Goal: Find specific page/section: Find specific page/section

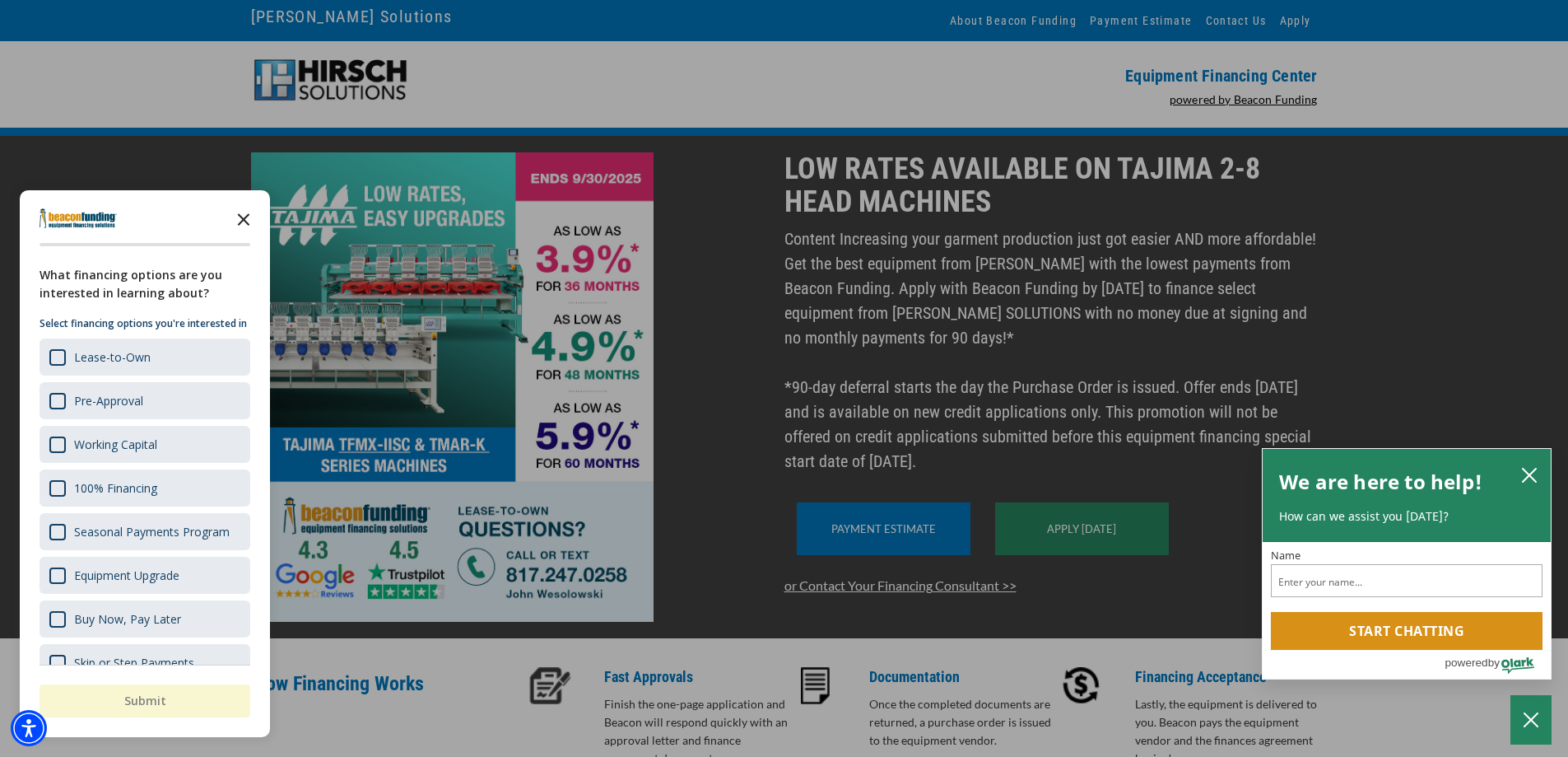
click at [246, 222] on polygon "Close the survey" at bounding box center [244, 219] width 13 height 13
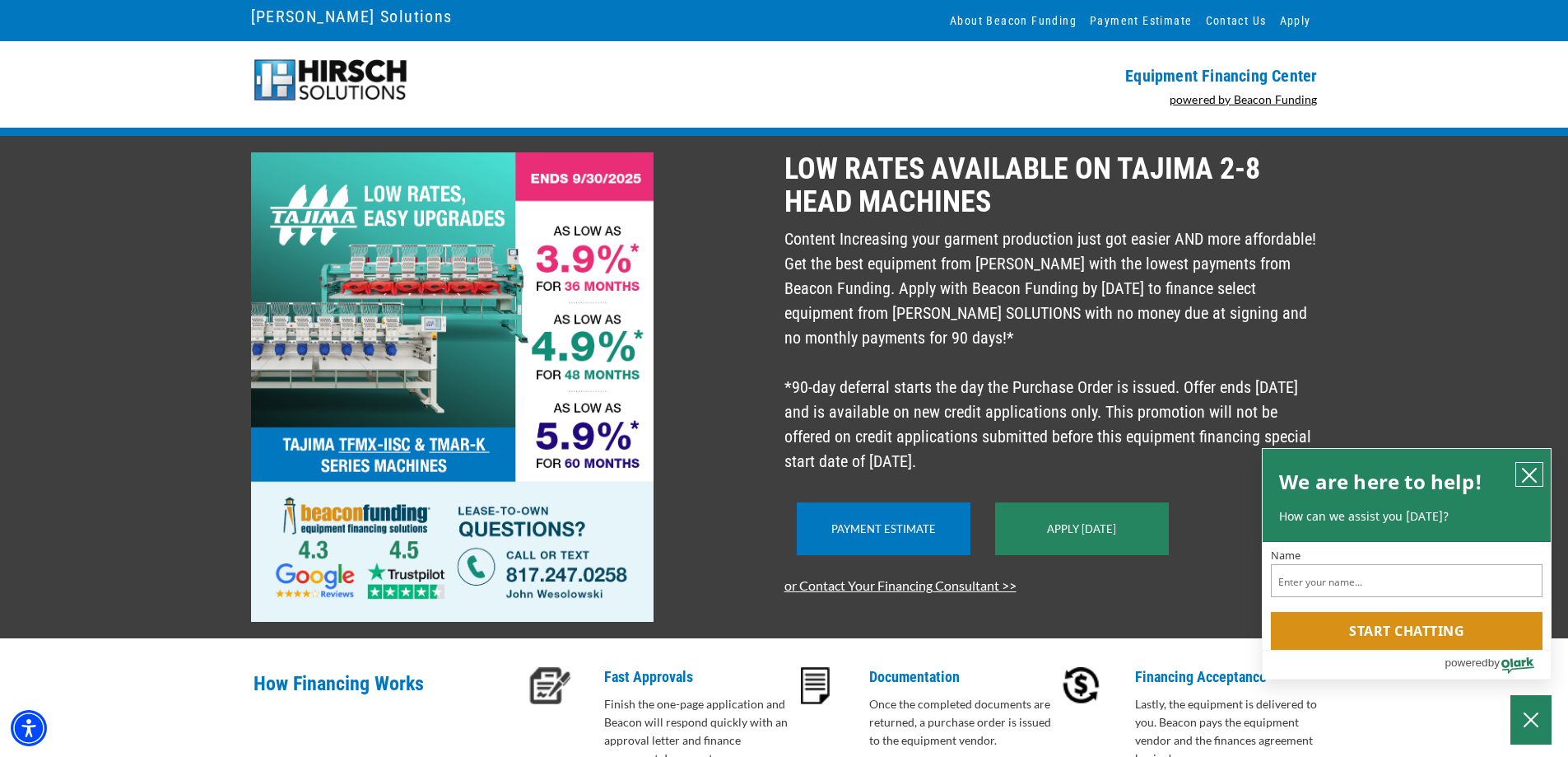
click at [1535, 469] on icon "close chatbox" at bounding box center [1530, 475] width 14 height 14
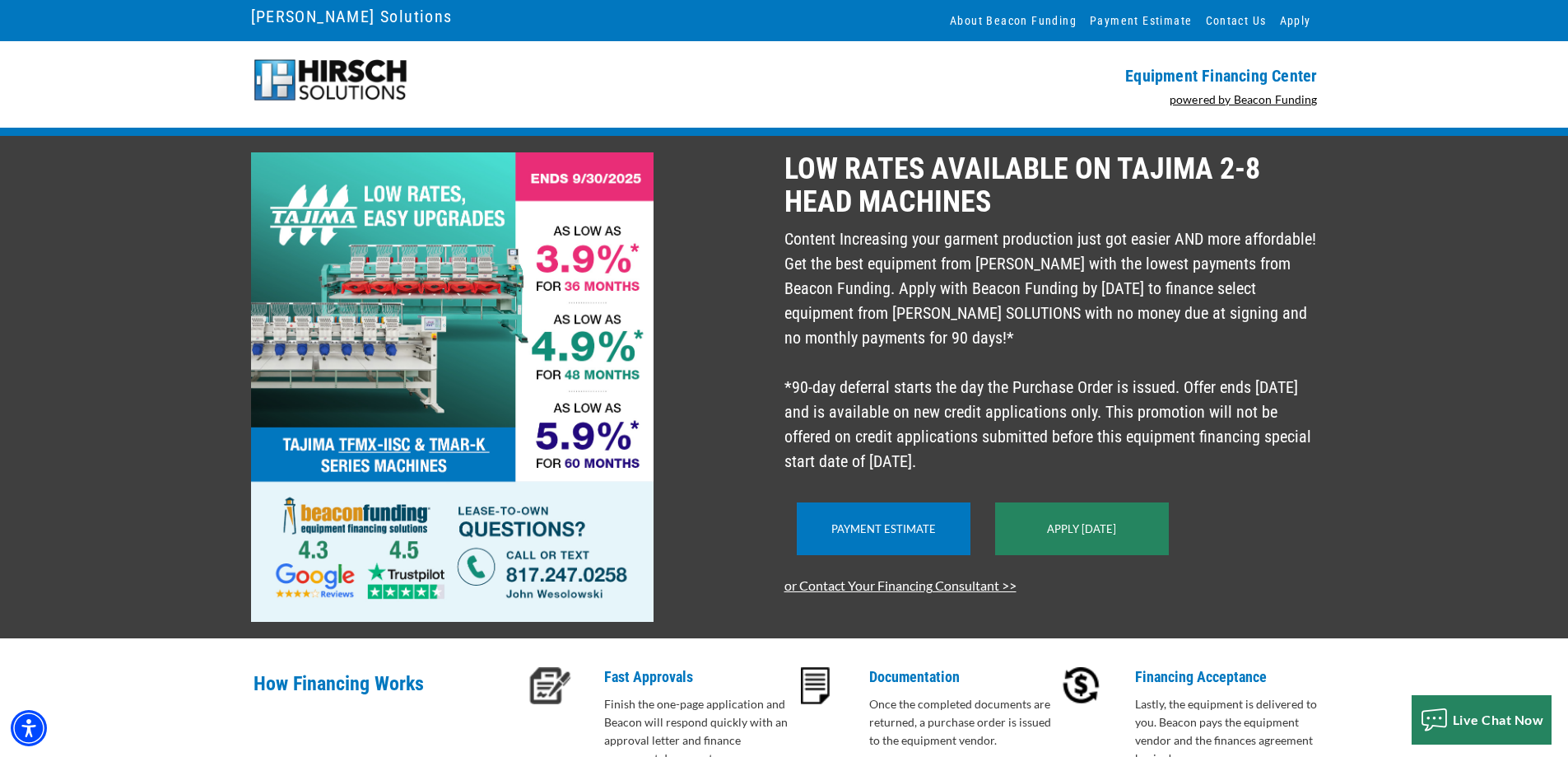
click at [329, 64] on img at bounding box center [331, 80] width 159 height 46
click at [325, 13] on link "[PERSON_NAME] Solutions" at bounding box center [352, 16] width 201 height 28
